Goal: Task Accomplishment & Management: Manage account settings

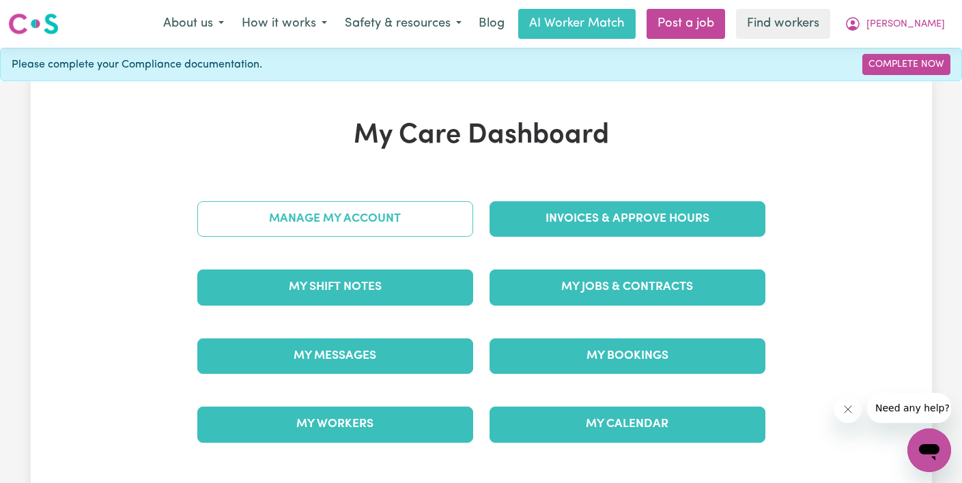
click at [401, 235] on link "Manage My Account" at bounding box center [335, 219] width 276 height 36
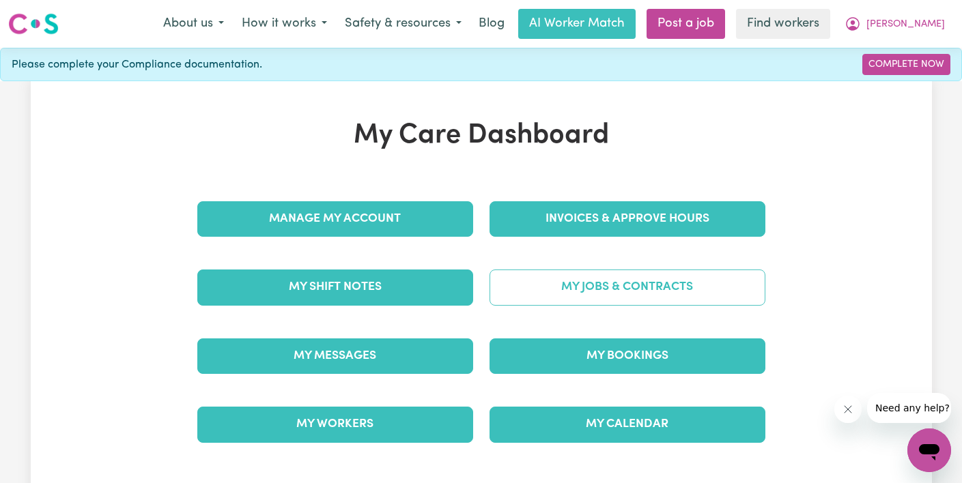
click at [662, 287] on link "My Jobs & Contracts" at bounding box center [628, 288] width 276 height 36
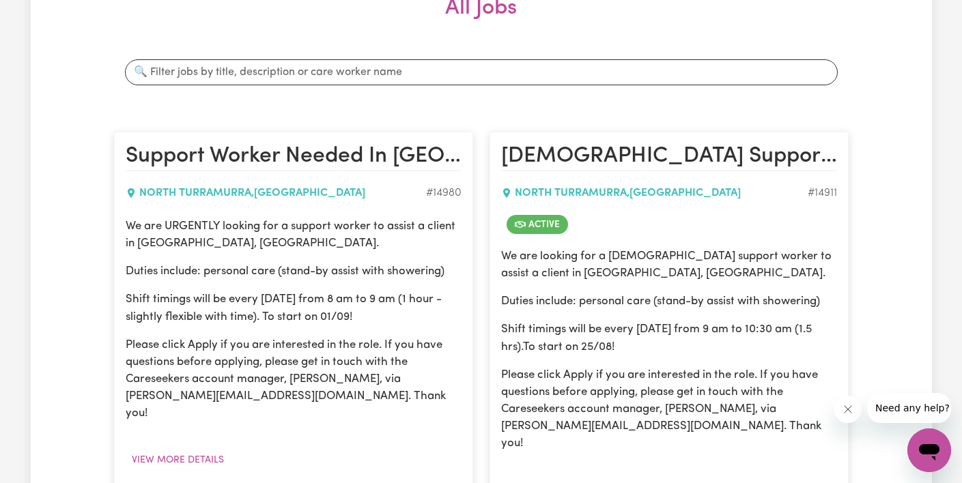
scroll to position [150, 0]
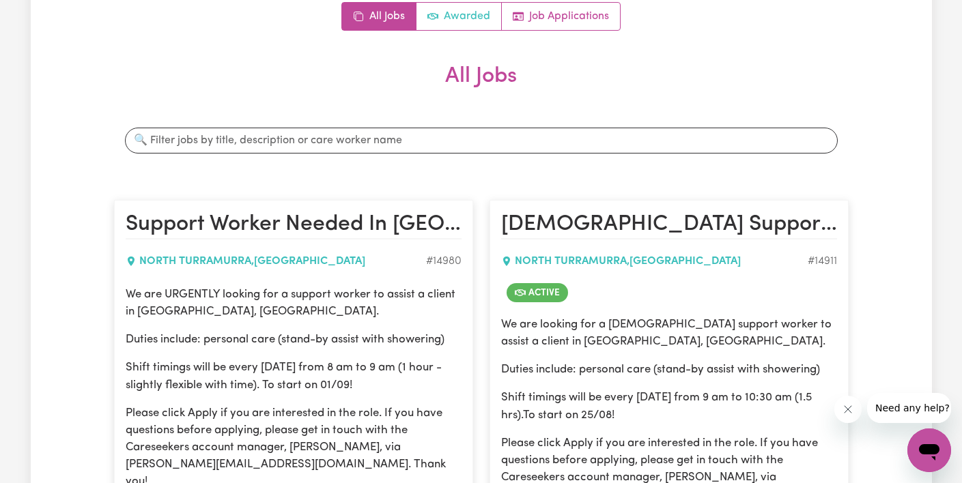
click at [459, 4] on link "Awarded" at bounding box center [459, 16] width 85 height 27
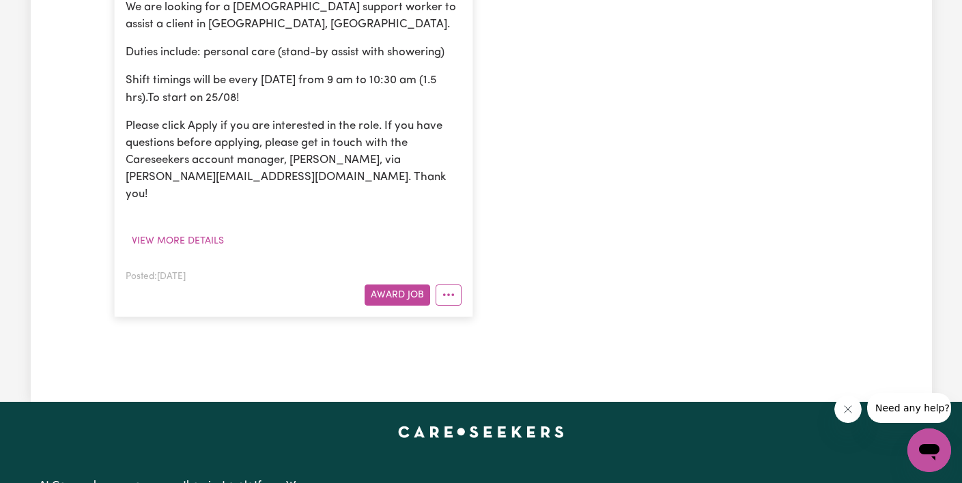
scroll to position [570, 0]
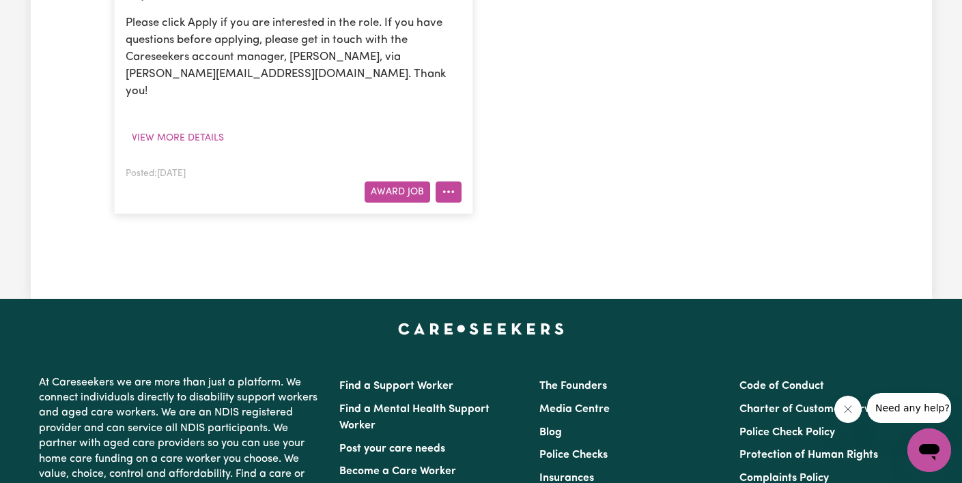
click at [457, 182] on button "More options" at bounding box center [449, 192] width 26 height 21
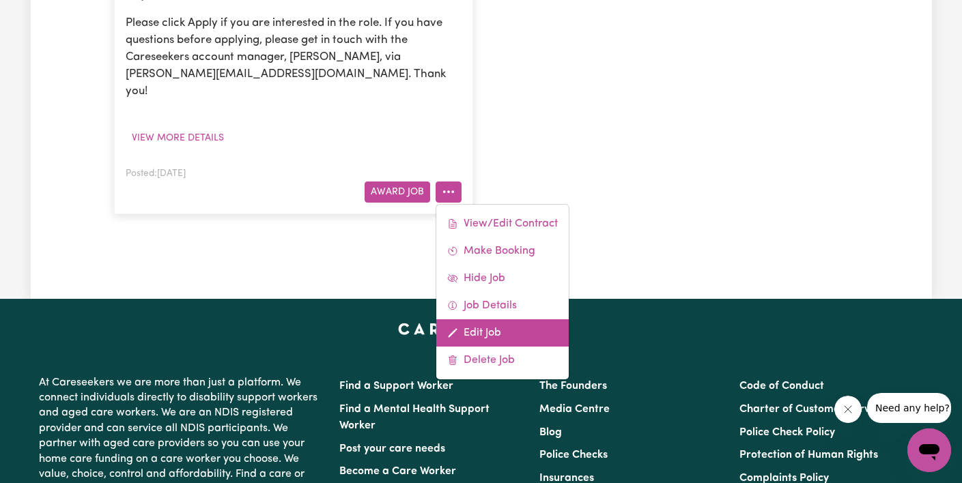
click at [483, 320] on link "Edit Job" at bounding box center [502, 333] width 132 height 27
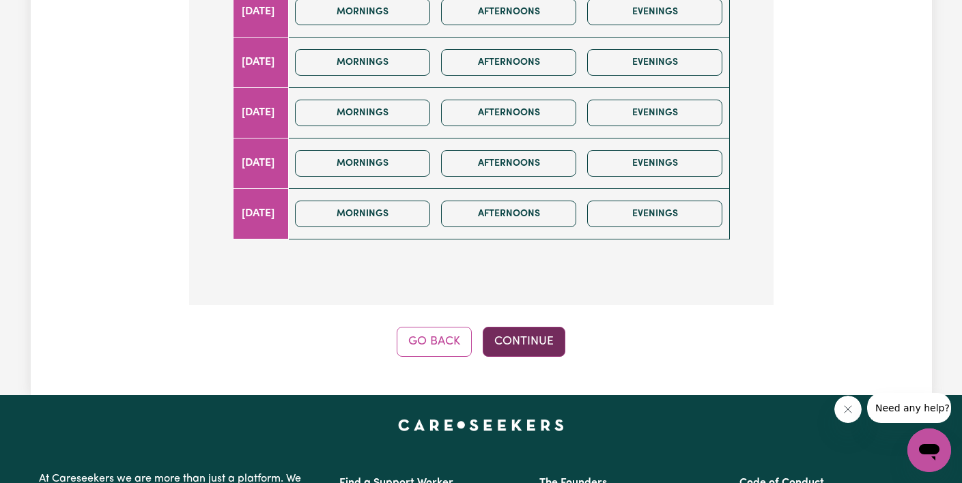
click at [533, 327] on button "Continue" at bounding box center [524, 342] width 83 height 30
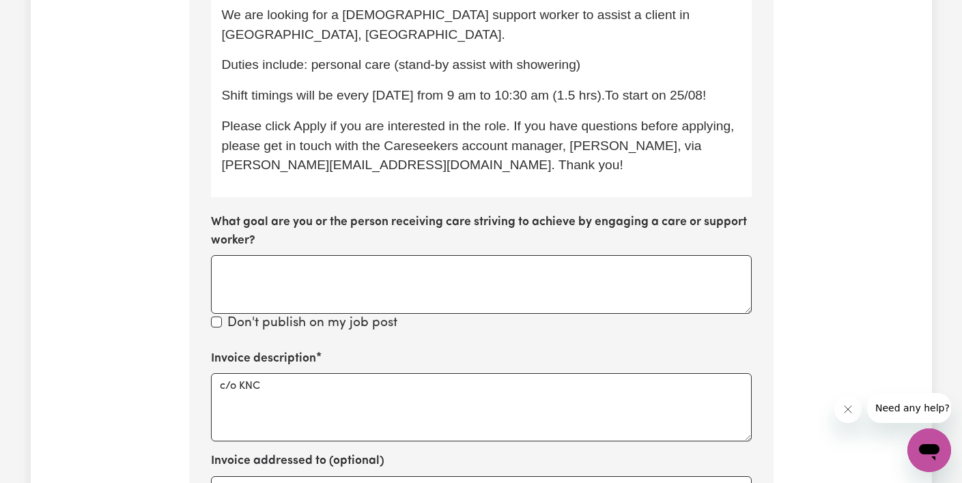
scroll to position [520, 0]
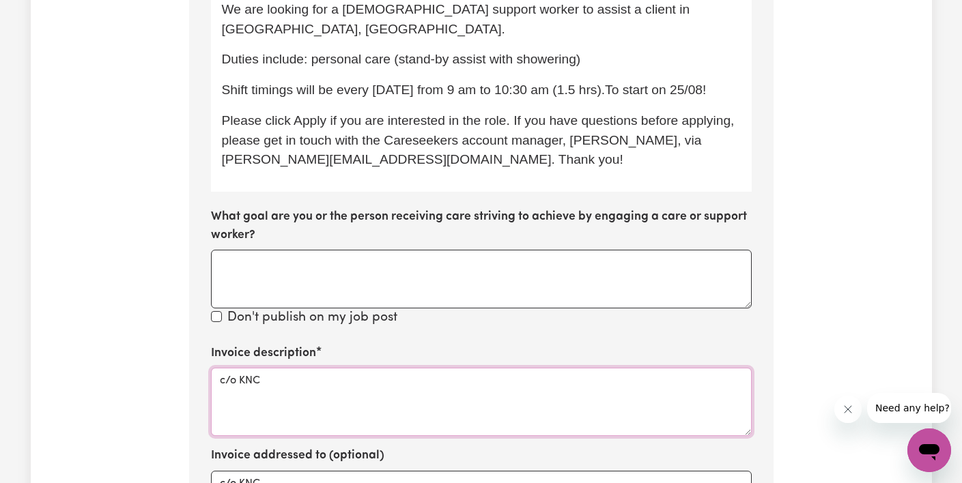
drag, startPoint x: 272, startPoint y: 335, endPoint x: 201, endPoint y: 328, distance: 71.3
click at [201, 328] on section "Step 10 of 11 Please personalise your care and support request with a title and…" at bounding box center [481, 233] width 585 height 1045
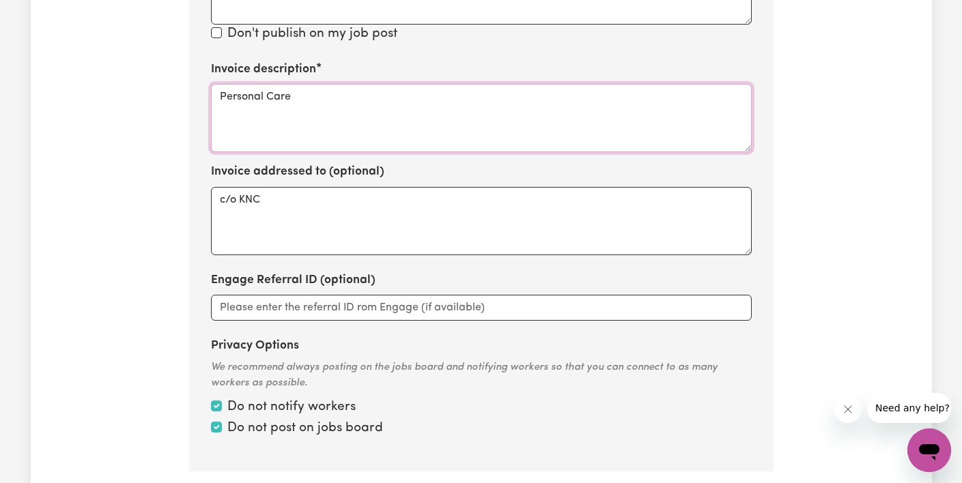
scroll to position [800, 0]
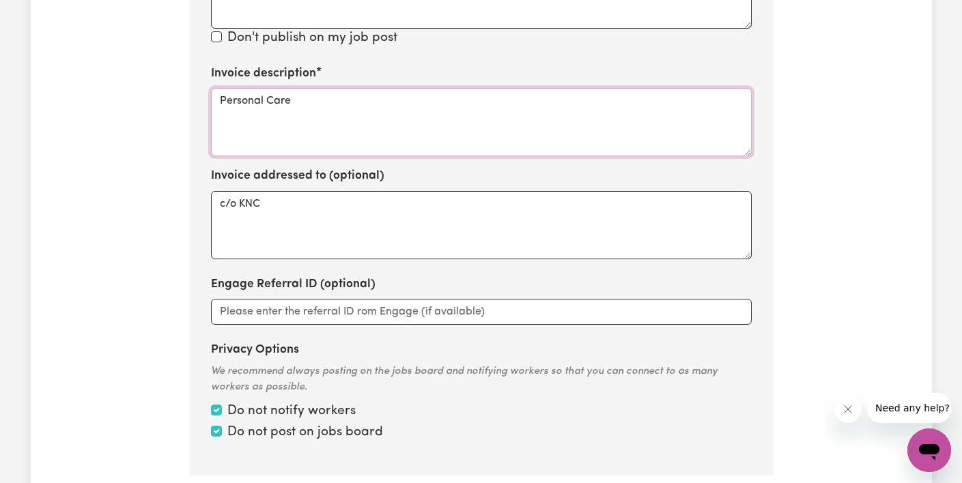
type textarea "Personal Care"
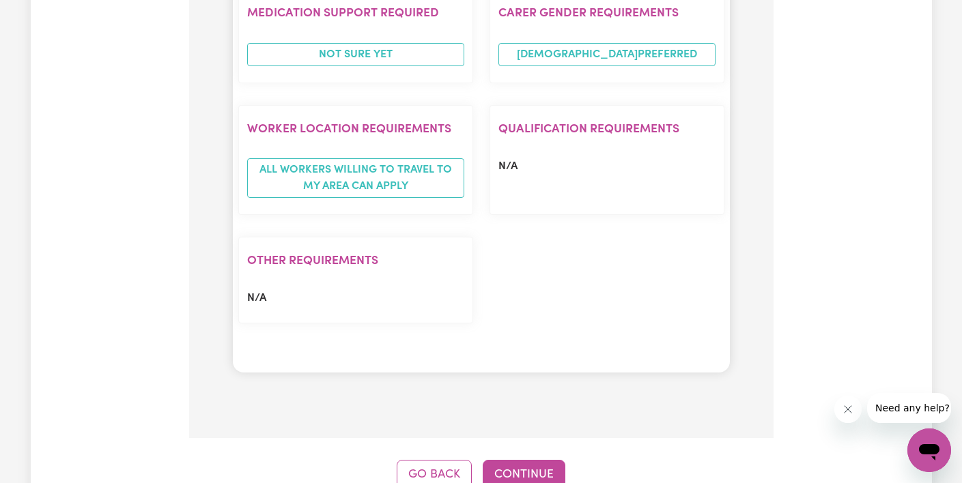
scroll to position [1298, 0]
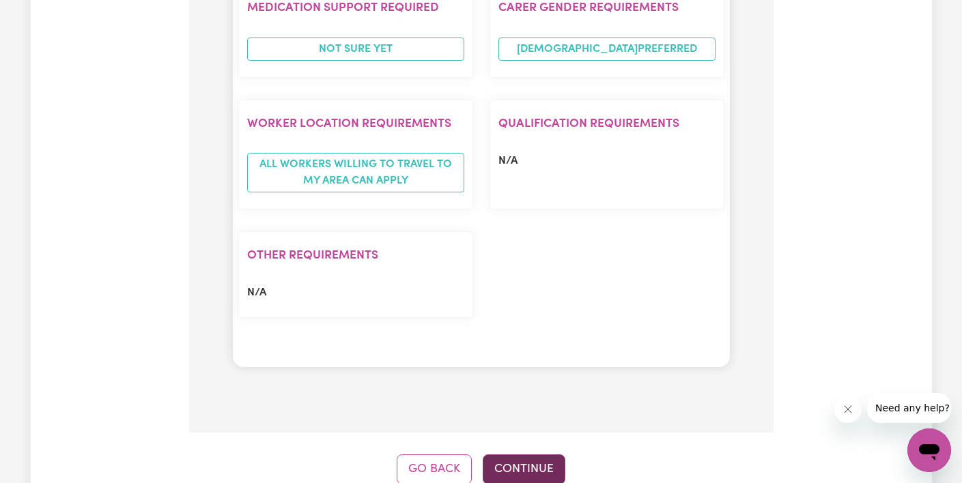
click at [526, 455] on button "Continue" at bounding box center [524, 470] width 83 height 30
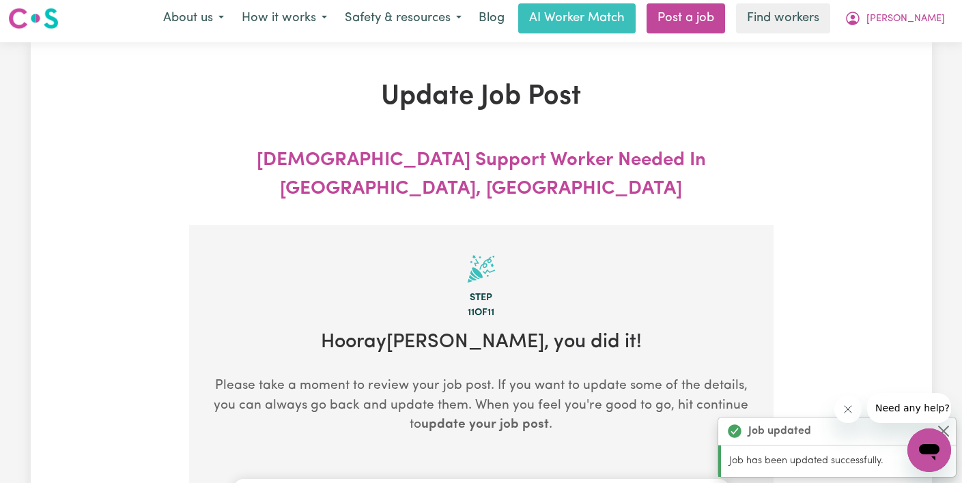
scroll to position [0, 0]
